Goal: Use online tool/utility: Utilize a website feature to perform a specific function

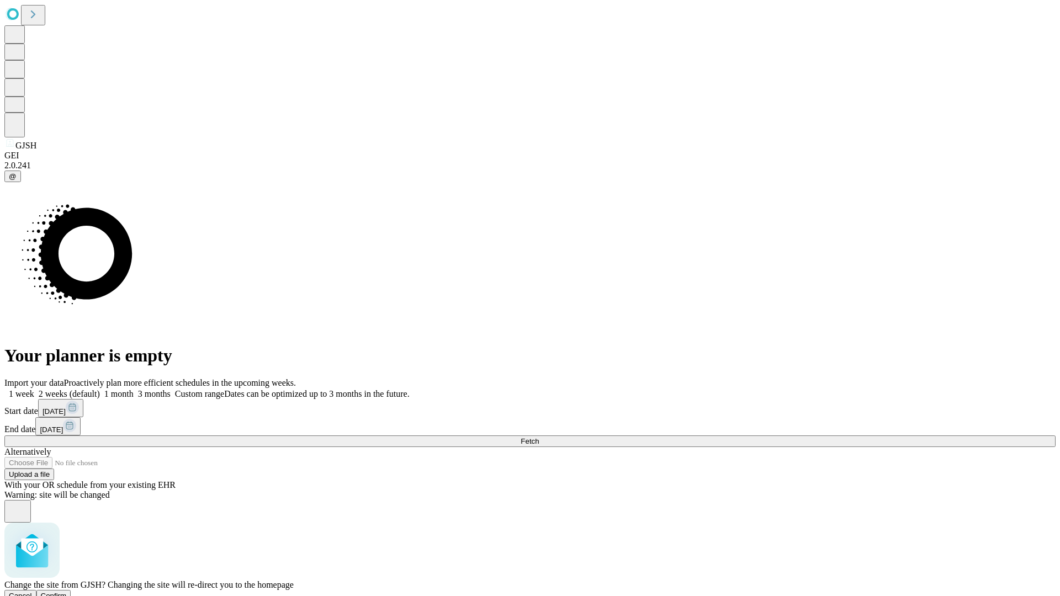
click at [67, 592] on span "Confirm" at bounding box center [54, 596] width 26 height 8
click at [34, 389] on label "1 week" at bounding box center [19, 393] width 30 height 9
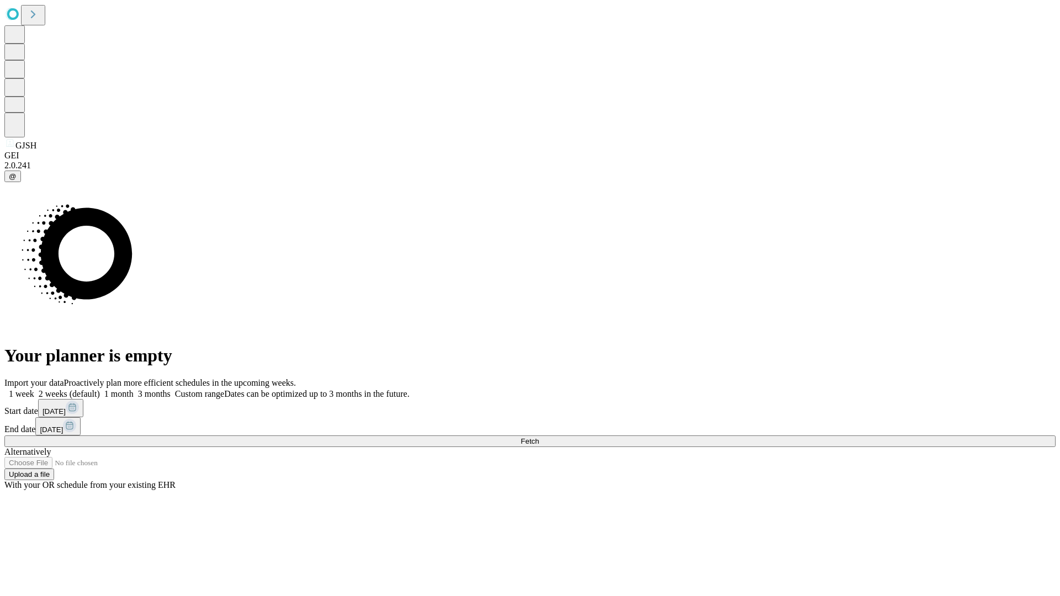
click at [539, 437] on span "Fetch" at bounding box center [529, 441] width 18 height 8
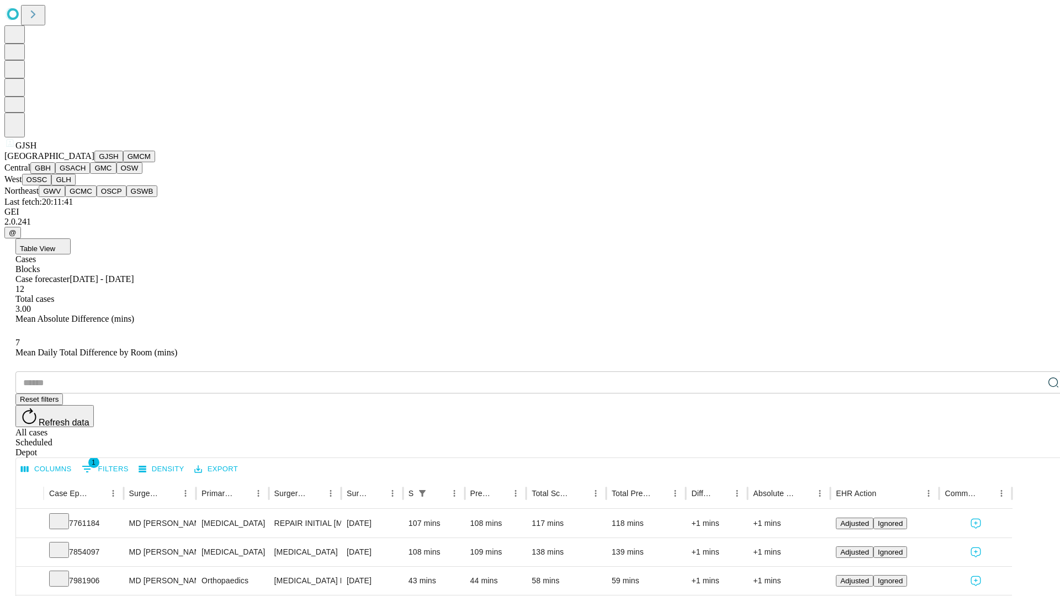
click at [123, 162] on button "GMCM" at bounding box center [139, 157] width 32 height 12
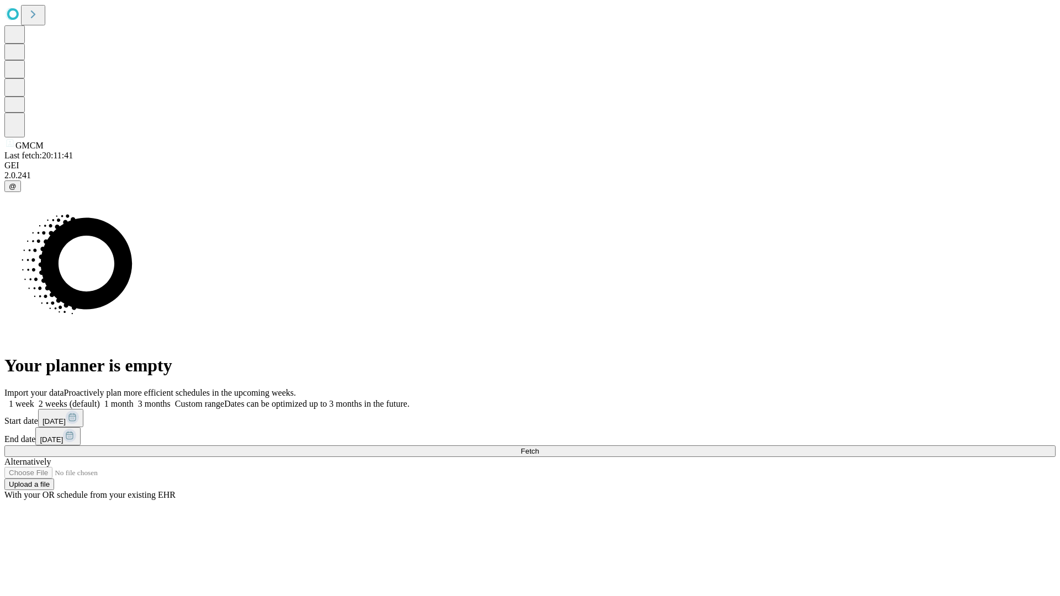
click at [34, 399] on label "1 week" at bounding box center [19, 403] width 30 height 9
click at [539, 447] on span "Fetch" at bounding box center [529, 451] width 18 height 8
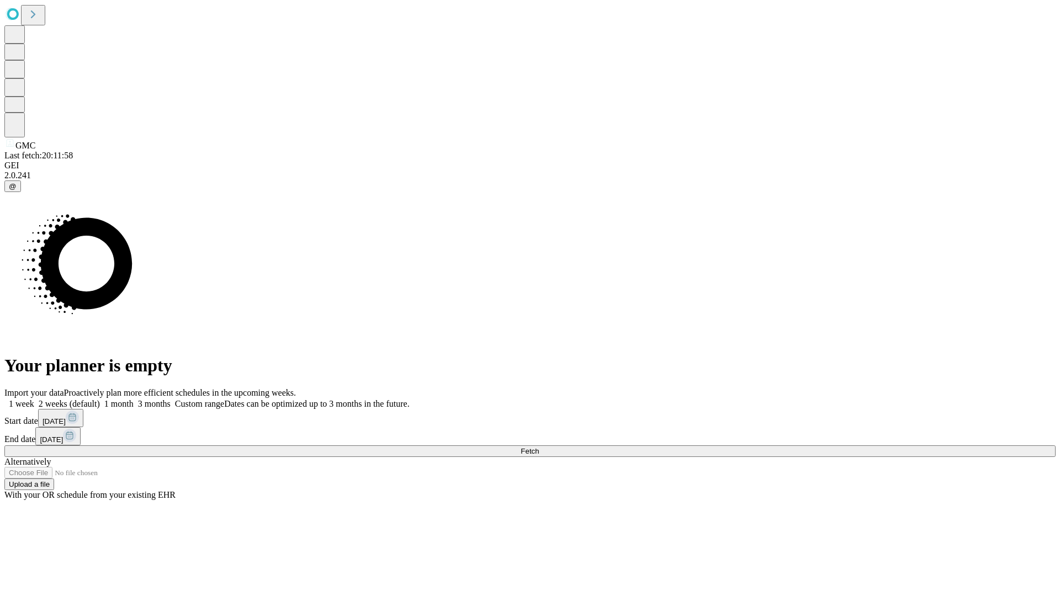
click at [34, 399] on label "1 week" at bounding box center [19, 403] width 30 height 9
click at [539, 447] on span "Fetch" at bounding box center [529, 451] width 18 height 8
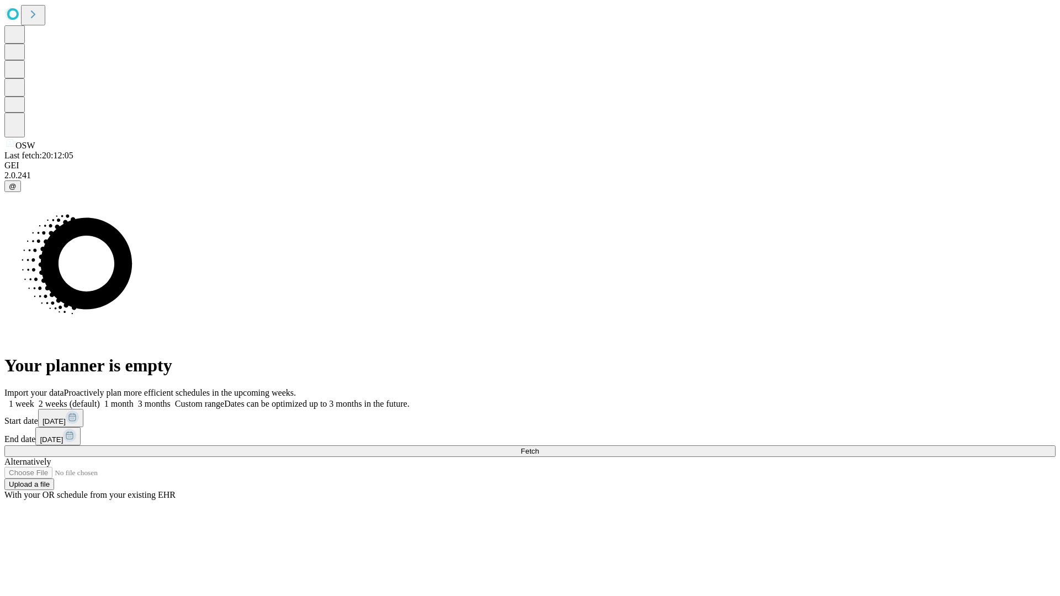
click at [34, 399] on label "1 week" at bounding box center [19, 403] width 30 height 9
click at [539, 447] on span "Fetch" at bounding box center [529, 451] width 18 height 8
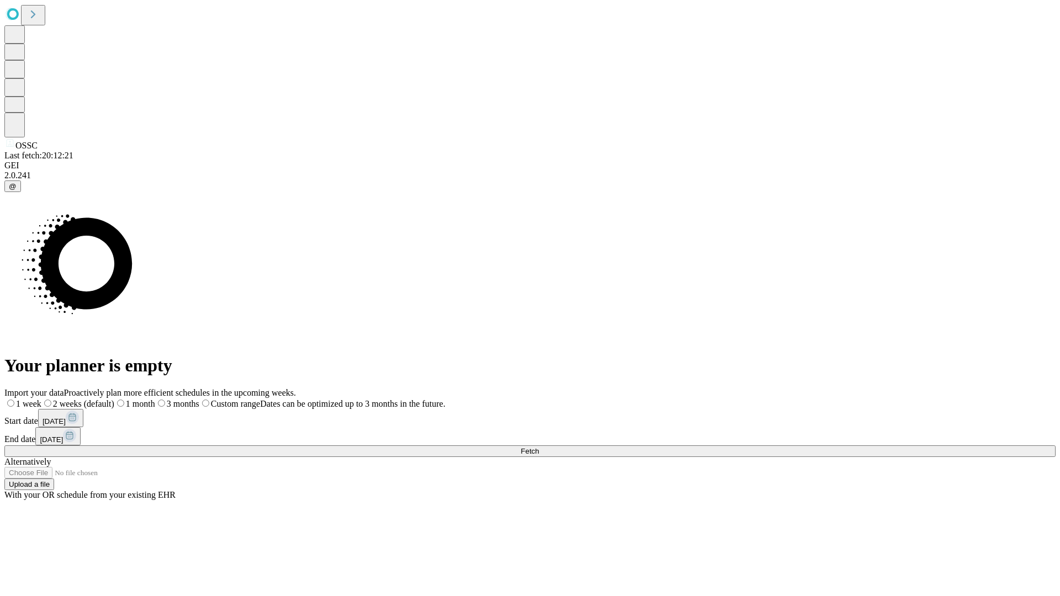
click at [41, 399] on label "1 week" at bounding box center [22, 403] width 37 height 9
click at [539, 447] on span "Fetch" at bounding box center [529, 451] width 18 height 8
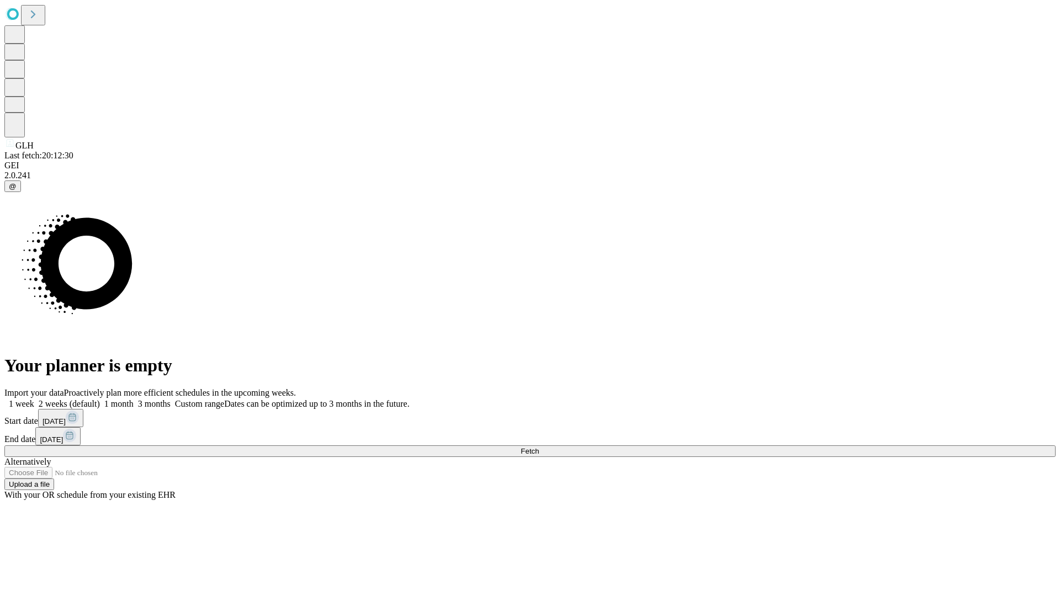
click at [34, 399] on label "1 week" at bounding box center [19, 403] width 30 height 9
click at [539, 447] on span "Fetch" at bounding box center [529, 451] width 18 height 8
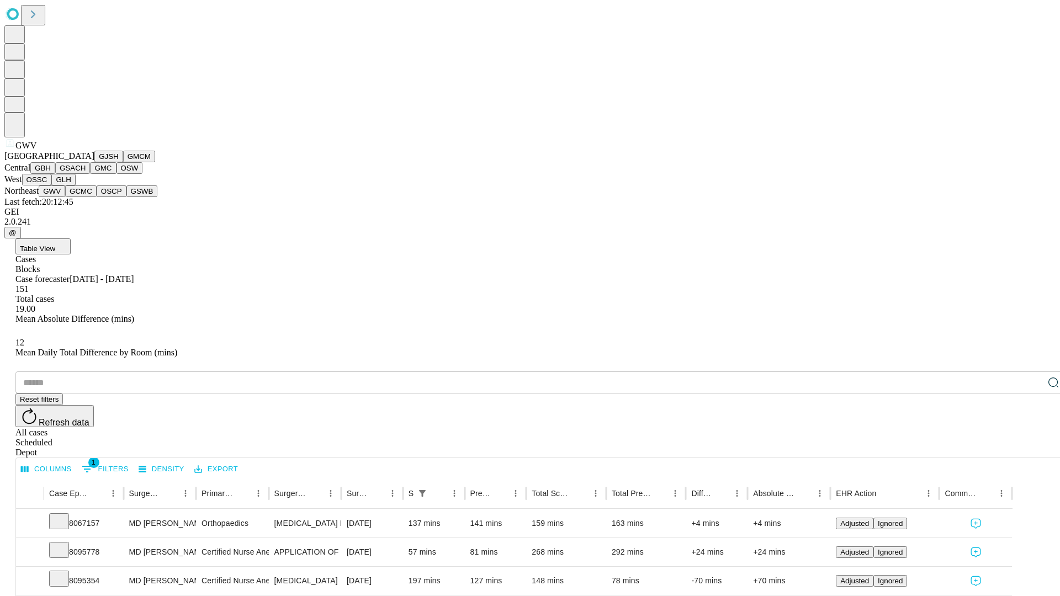
click at [86, 197] on button "GCMC" at bounding box center [80, 191] width 31 height 12
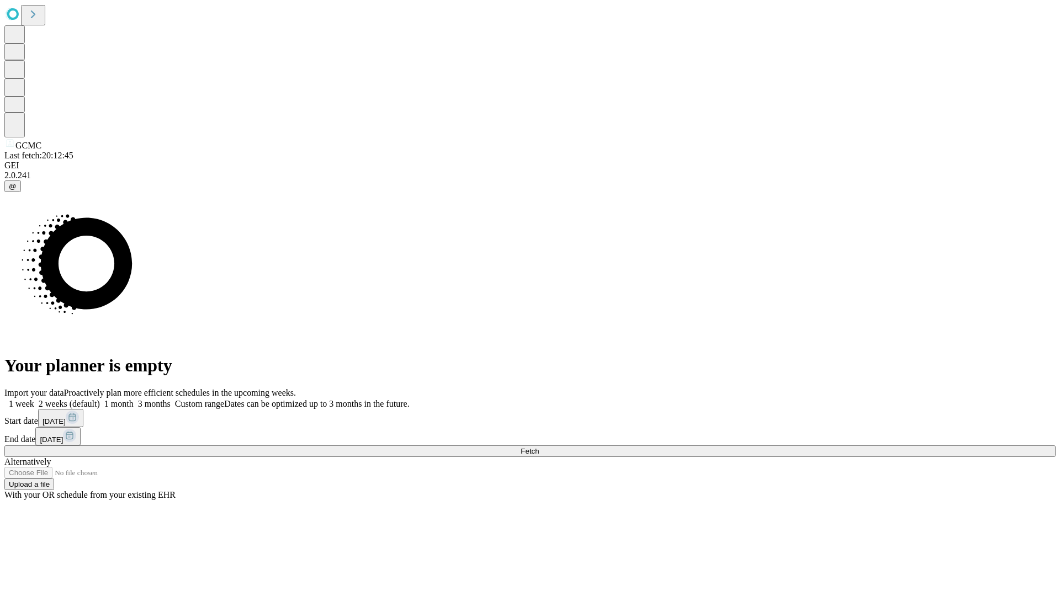
click at [34, 399] on label "1 week" at bounding box center [19, 403] width 30 height 9
click at [539, 447] on span "Fetch" at bounding box center [529, 451] width 18 height 8
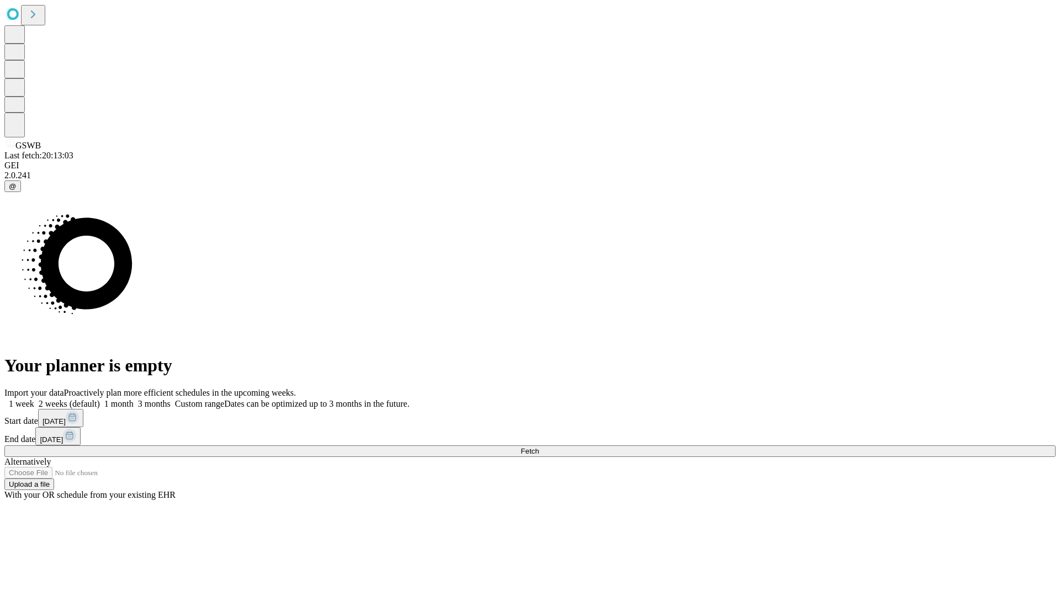
click at [539, 447] on span "Fetch" at bounding box center [529, 451] width 18 height 8
